Goal: Check status

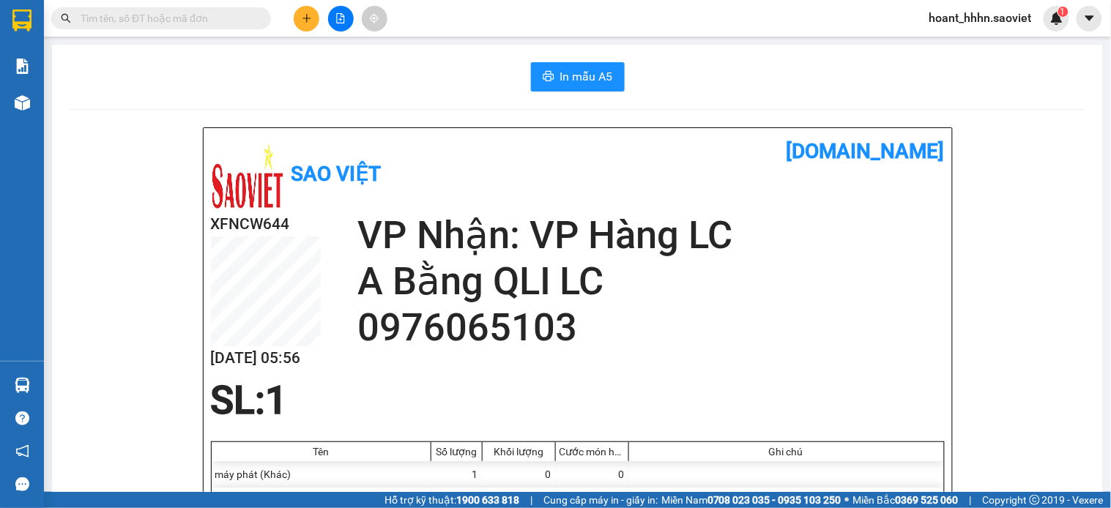
click at [242, 22] on input "text" at bounding box center [167, 18] width 173 height 16
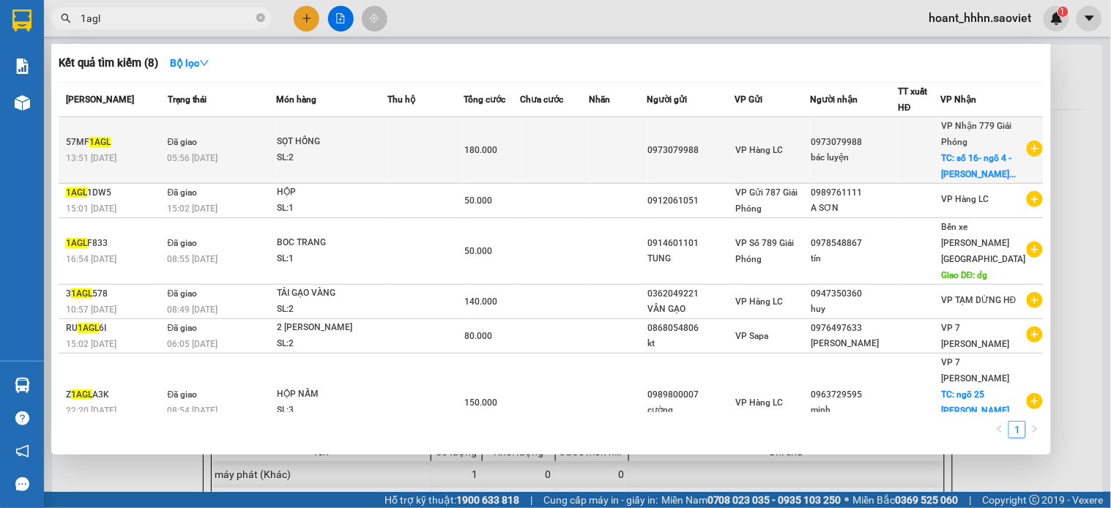
type input "1agl"
click at [140, 150] on div "57MF 1AGL" at bounding box center [114, 142] width 97 height 15
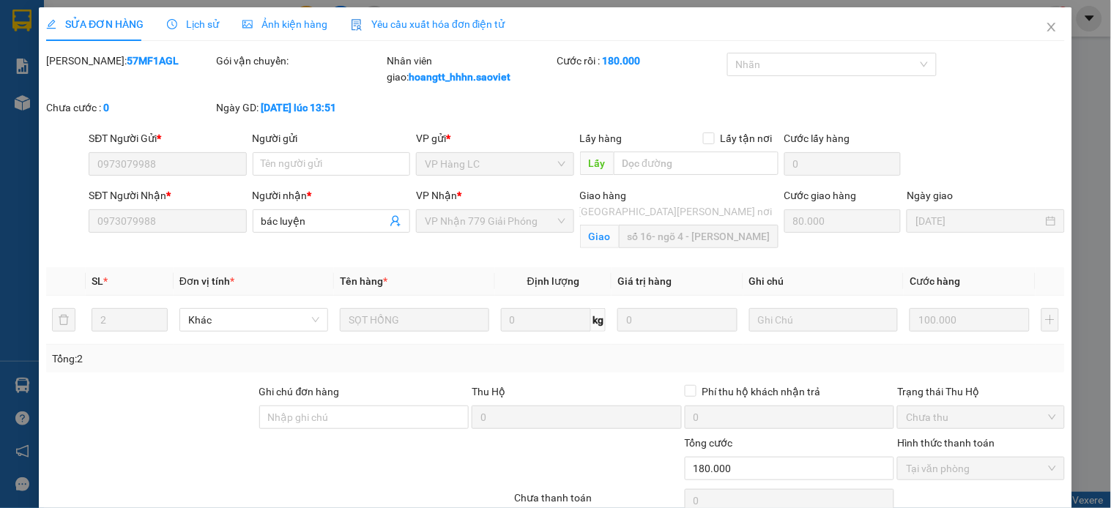
type input "0973079988"
type input "bác luyện"
checkbox input "true"
type input "số 16- ngõ 4 - [PERSON_NAME] tự - đống đa(đã thu ship)"
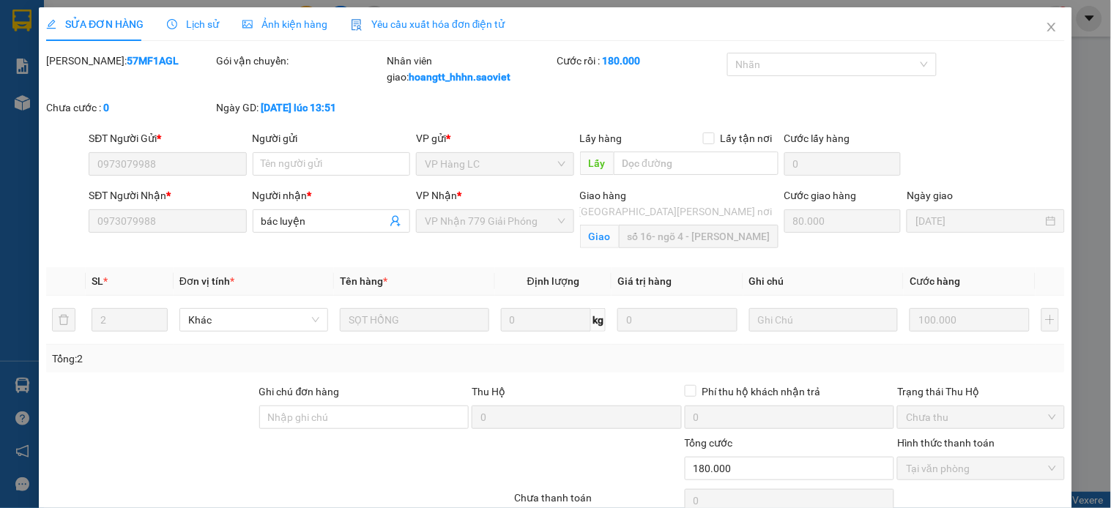
type input "80.000"
type input "180.000"
click at [1046, 29] on icon "close" at bounding box center [1052, 27] width 12 height 12
